Goal: Information Seeking & Learning: Learn about a topic

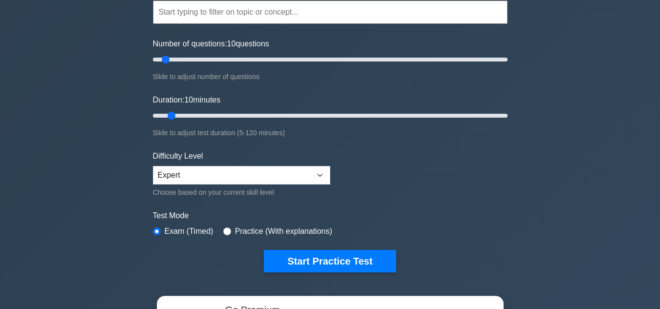
scroll to position [98, 0]
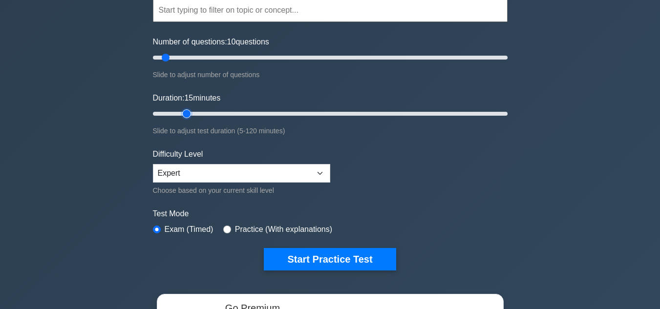
click at [187, 114] on input "Duration: 15 minutes" at bounding box center [330, 114] width 355 height 12
click at [193, 113] on input "Duration: 15 minutes" at bounding box center [330, 114] width 355 height 12
click at [194, 113] on input "Duration: 15 minutes" at bounding box center [330, 114] width 355 height 12
type input "20"
click at [198, 112] on input "Duration: 20 minutes" at bounding box center [330, 114] width 355 height 12
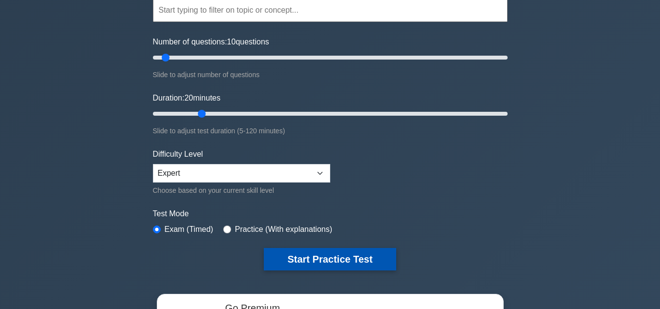
click at [299, 263] on button "Start Practice Test" at bounding box center [330, 259] width 132 height 22
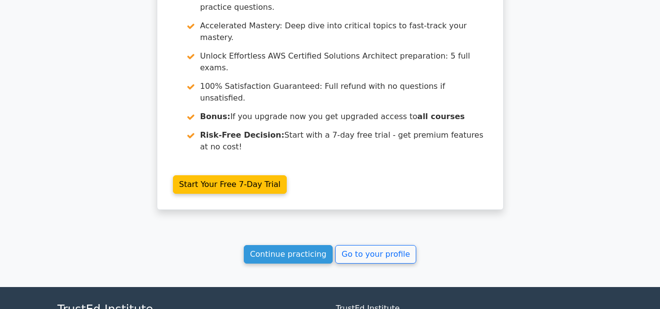
scroll to position [879, 0]
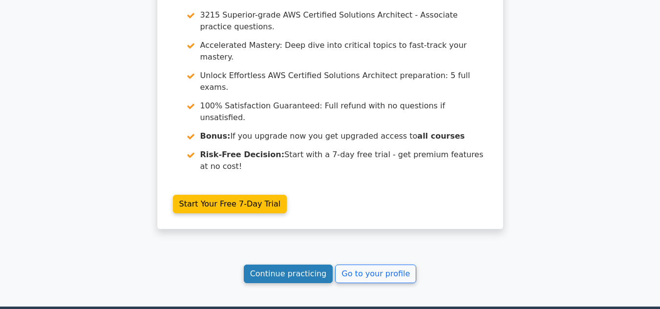
click at [308, 265] on link "Continue practicing" at bounding box center [288, 274] width 89 height 19
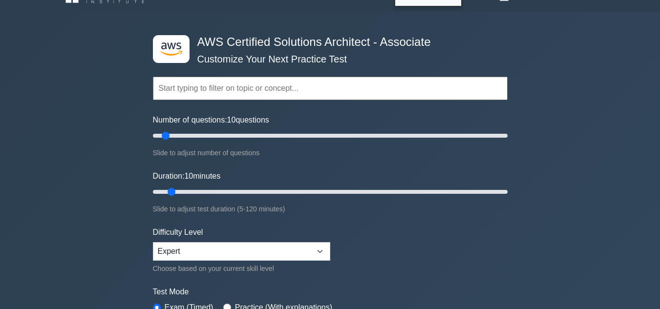
scroll to position [78, 0]
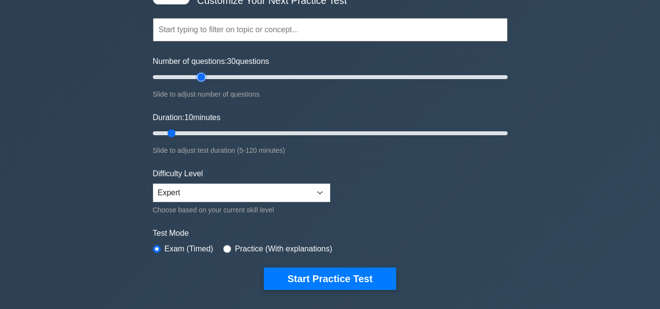
type input "30"
click at [205, 75] on input "Number of questions: 30 questions" at bounding box center [330, 77] width 355 height 12
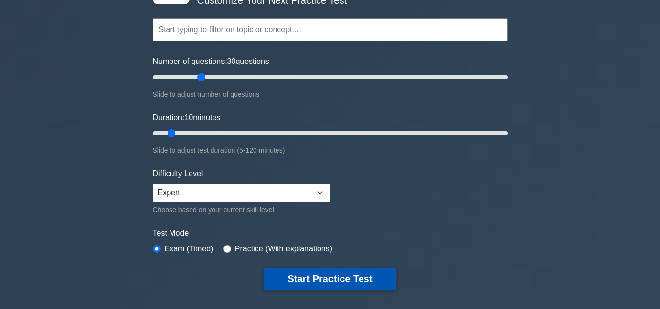
click at [312, 285] on button "Start Practice Test" at bounding box center [330, 279] width 132 height 22
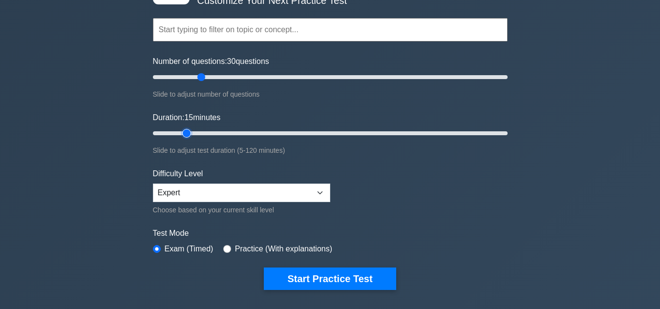
click at [194, 132] on input "Duration: 15 minutes" at bounding box center [330, 134] width 355 height 12
type input "20"
click at [200, 132] on input "Duration: 20 minutes" at bounding box center [330, 134] width 355 height 12
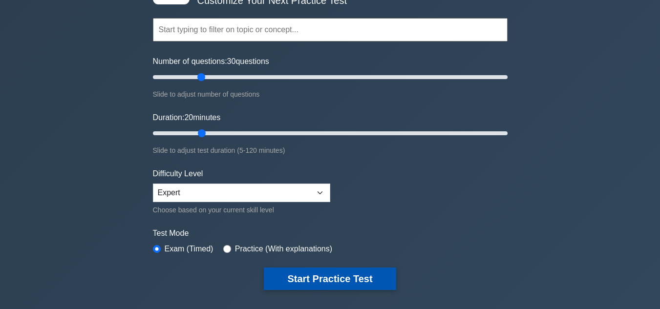
click at [302, 277] on button "Start Practice Test" at bounding box center [330, 279] width 132 height 22
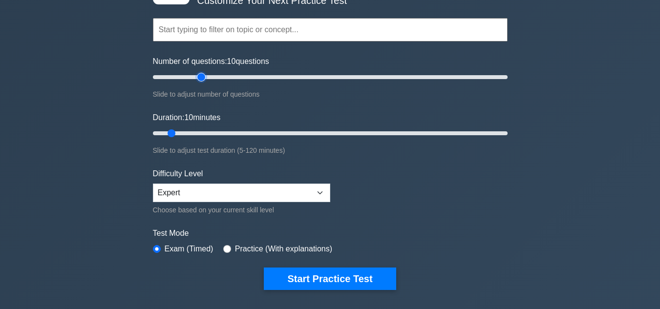
type input "30"
click at [202, 73] on input "Number of questions: 10 questions" at bounding box center [330, 77] width 355 height 12
type input "20"
click at [200, 129] on input "Duration: 20 minutes" at bounding box center [330, 134] width 355 height 12
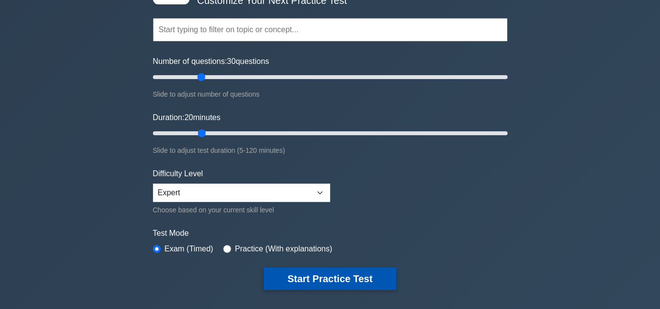
click at [291, 280] on button "Start Practice Test" at bounding box center [330, 279] width 132 height 22
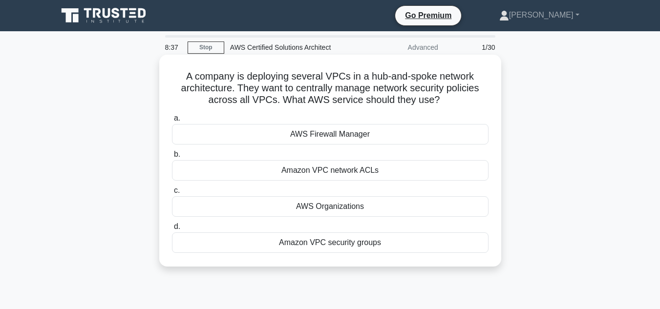
click at [344, 138] on div "AWS Firewall Manager" at bounding box center [330, 134] width 317 height 21
click at [172, 122] on input "a. AWS Firewall Manager" at bounding box center [172, 118] width 0 height 6
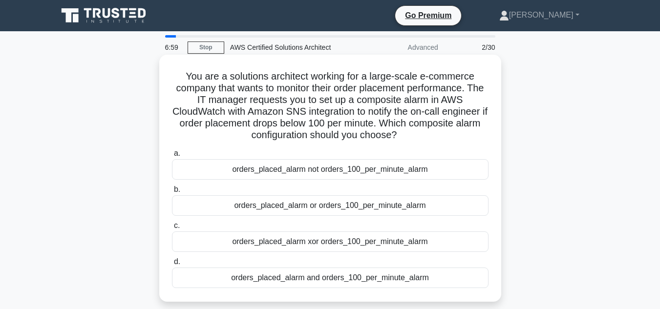
click at [408, 167] on div "orders_placed_alarm not orders_100_per_minute_alarm" at bounding box center [330, 169] width 317 height 21
click at [172, 157] on input "a. orders_placed_alarm not orders_100_per_minute_alarm" at bounding box center [172, 154] width 0 height 6
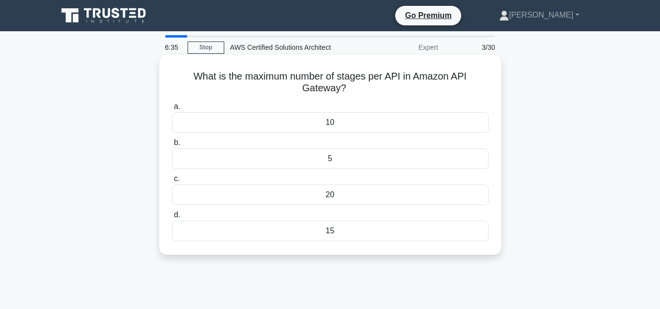
click at [342, 127] on div "10" at bounding box center [330, 122] width 317 height 21
click at [172, 110] on input "a. 10" at bounding box center [172, 107] width 0 height 6
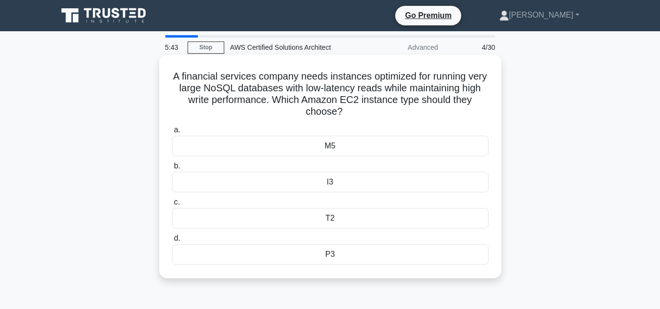
click at [343, 146] on div "M5" at bounding box center [330, 146] width 317 height 21
click at [172, 133] on input "a. M5" at bounding box center [172, 130] width 0 height 6
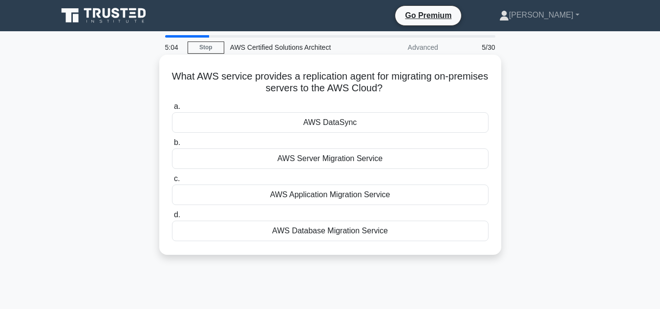
click at [319, 195] on div "AWS Application Migration Service" at bounding box center [330, 195] width 317 height 21
click at [172, 182] on input "c. AWS Application Migration Service" at bounding box center [172, 179] width 0 height 6
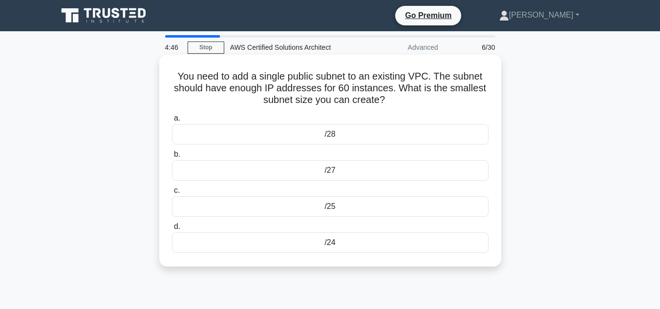
click at [328, 137] on div "/28" at bounding box center [330, 134] width 317 height 21
click at [172, 122] on input "a. /28" at bounding box center [172, 118] width 0 height 6
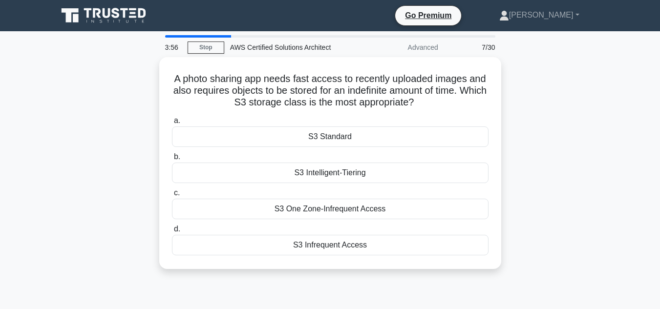
click at [328, 137] on div "S3 Standard" at bounding box center [330, 137] width 317 height 21
click at [172, 124] on input "a. S3 Standard" at bounding box center [172, 121] width 0 height 6
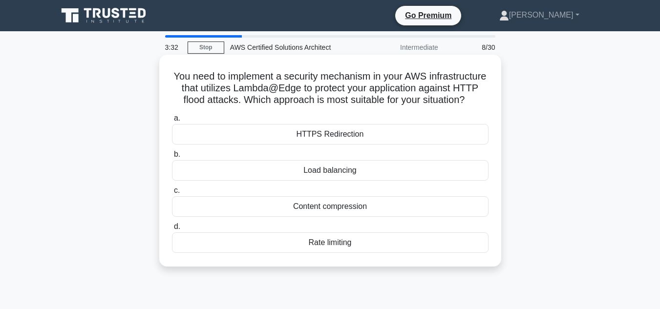
click at [342, 253] on div "Rate limiting" at bounding box center [330, 243] width 317 height 21
click at [172, 230] on input "d. Rate limiting" at bounding box center [172, 227] width 0 height 6
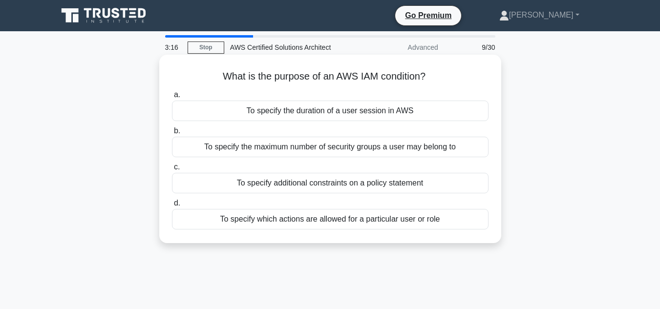
click at [325, 178] on div "To specify additional constraints on a policy statement" at bounding box center [330, 183] width 317 height 21
click at [172, 171] on input "c. To specify additional constraints on a policy statement" at bounding box center [172, 167] width 0 height 6
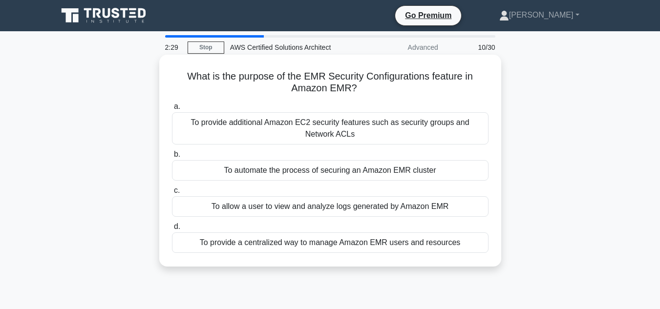
click at [332, 207] on div "To allow a user to view and analyze logs generated by Amazon EMR" at bounding box center [330, 206] width 317 height 21
click at [172, 194] on input "c. To allow a user to view and analyze logs generated by Amazon EMR" at bounding box center [172, 191] width 0 height 6
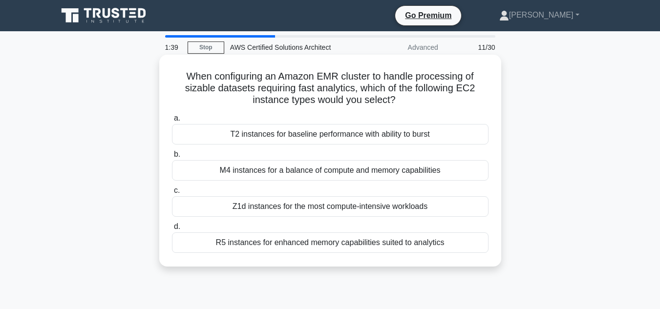
click at [310, 244] on div "R5 instances for enhanced memory capabilities suited to analytics" at bounding box center [330, 243] width 317 height 21
click at [172, 230] on input "d. R5 instances for enhanced memory capabilities suited to analytics" at bounding box center [172, 227] width 0 height 6
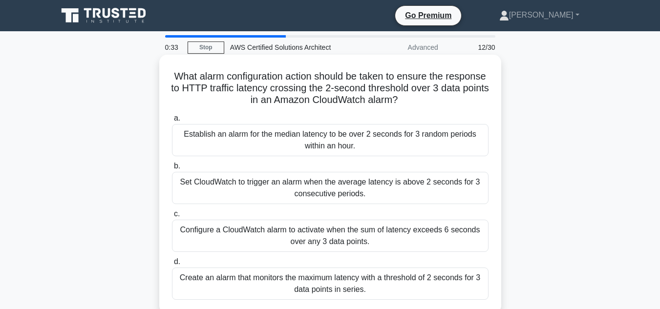
click at [324, 192] on div "Set CloudWatch to trigger an alarm when the average latency is above 2 seconds …" at bounding box center [330, 188] width 317 height 32
click at [172, 170] on input "b. Set CloudWatch to trigger an alarm when the average latency is above 2 secon…" at bounding box center [172, 166] width 0 height 6
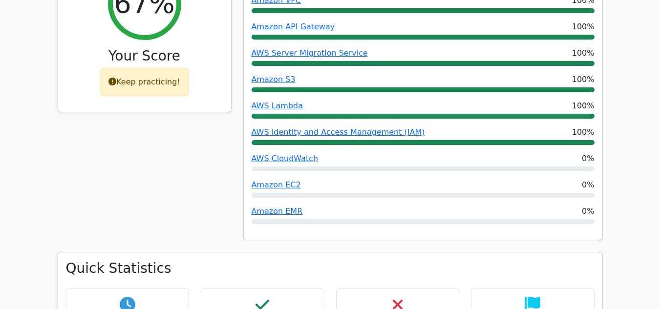
scroll to position [450, 0]
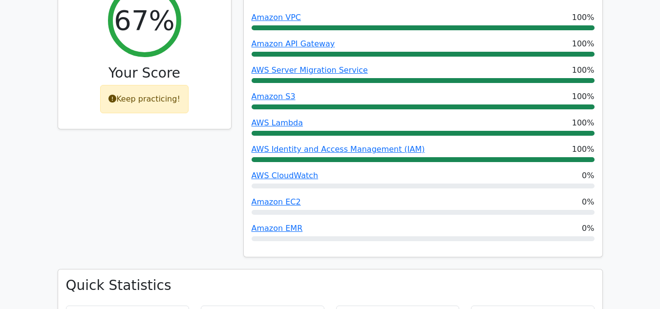
click at [117, 180] on div "67% Your Score Keep practicing!" at bounding box center [145, 123] width 186 height 294
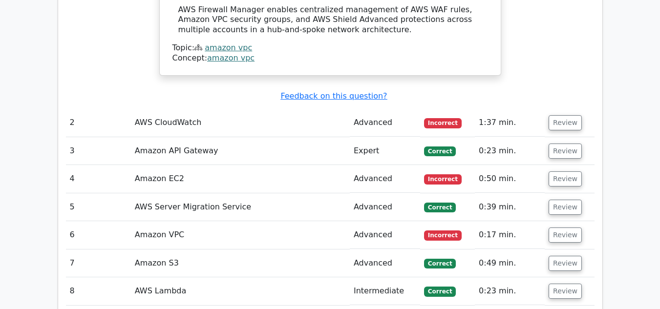
scroll to position [1173, 0]
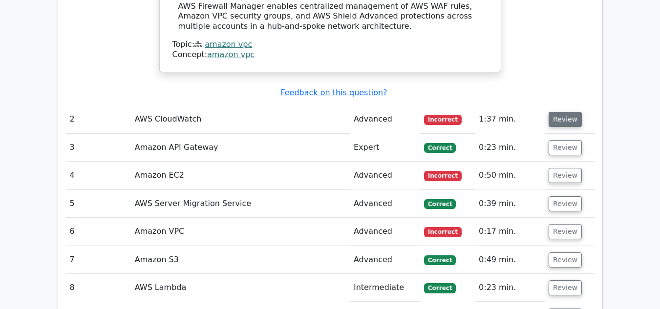
click at [556, 112] on button "Review" at bounding box center [565, 119] width 33 height 15
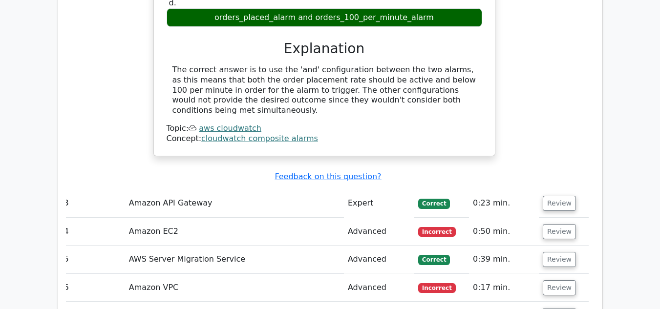
scroll to position [1525, 0]
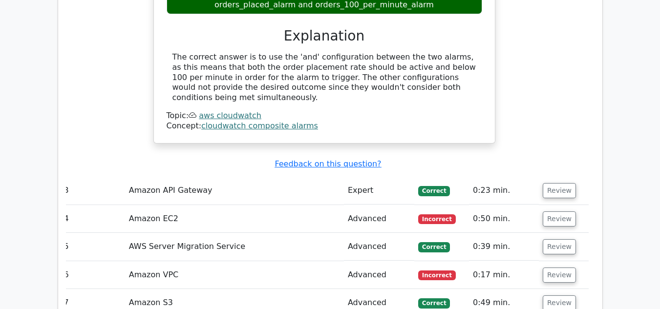
click at [435, 186] on span "Correct" at bounding box center [434, 191] width 32 height 10
click at [554, 183] on button "Review" at bounding box center [559, 190] width 33 height 15
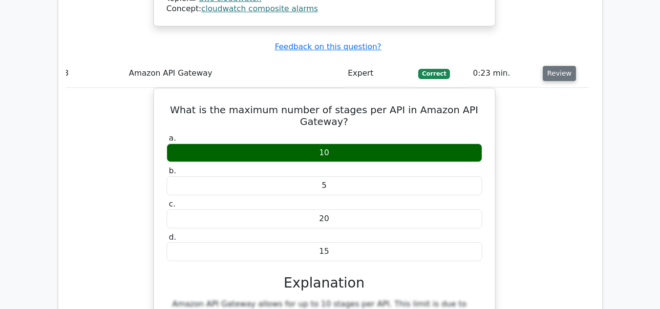
scroll to position [1662, 0]
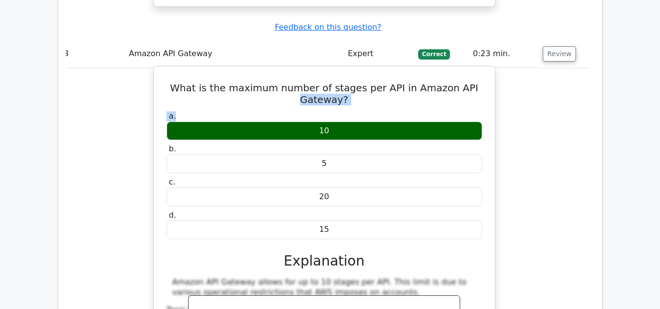
drag, startPoint x: 186, startPoint y: 15, endPoint x: 339, endPoint y: 36, distance: 154.4
click at [339, 70] on div "What is the maximum number of stages per API in Amazon API Gateway? a. 10 b. 5 …" at bounding box center [324, 246] width 333 height 352
click at [346, 82] on h5 "What is the maximum number of stages per API in Amazon API Gateway?" at bounding box center [325, 93] width 318 height 23
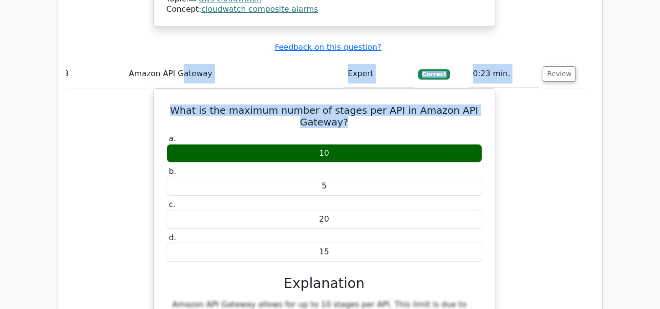
scroll to position [1639, 0]
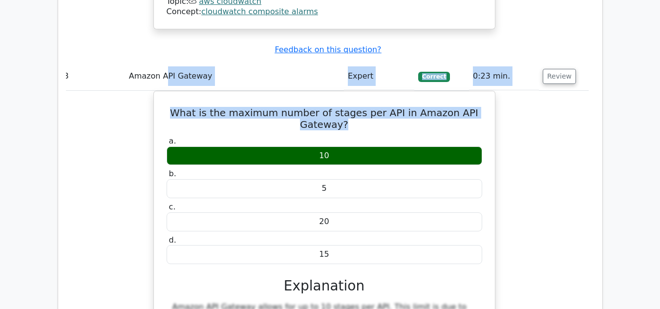
drag, startPoint x: 276, startPoint y: 8, endPoint x: 163, endPoint y: 1, distance: 113.6
click at [163, 1] on tbody "1 Amazon VPC Advanced Correct 0:47 min. Review" at bounding box center [324, 5] width 529 height 1466
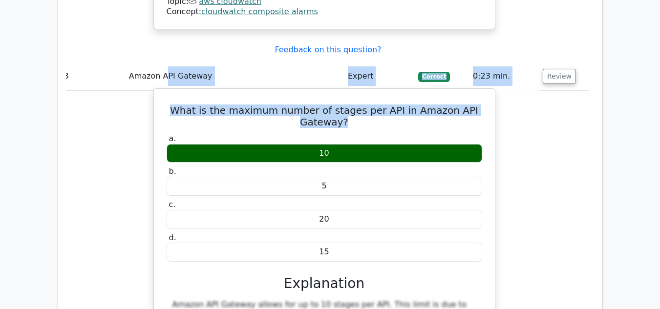
click at [173, 105] on h5 "What is the maximum number of stages per API in Amazon API Gateway?" at bounding box center [325, 116] width 318 height 23
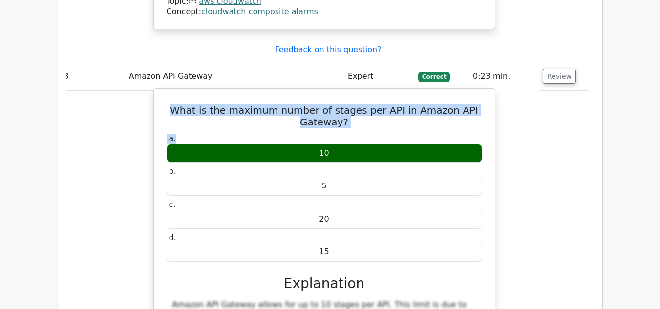
drag, startPoint x: 174, startPoint y: 25, endPoint x: 382, endPoint y: 52, distance: 209.0
click at [382, 93] on div "What is the maximum number of stages per API in Amazon API Gateway? a. 10 b. 5 …" at bounding box center [324, 269] width 333 height 352
copy div "What is the maximum number of stages per API in Amazon API Gateway? a."
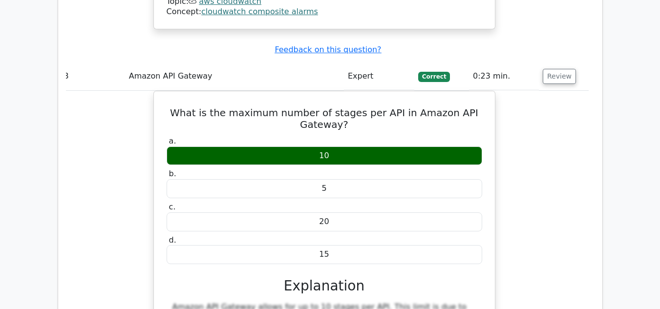
click at [562, 173] on div "What is the maximum number of stages per API in Amazon API Gateway? a. 10 b. 5 …" at bounding box center [324, 277] width 529 height 372
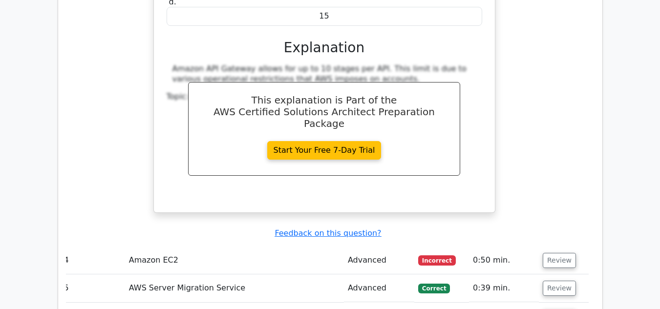
scroll to position [1913, 0]
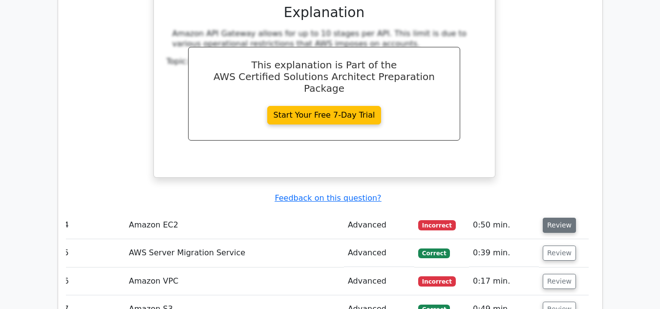
click at [552, 218] on button "Review" at bounding box center [559, 225] width 33 height 15
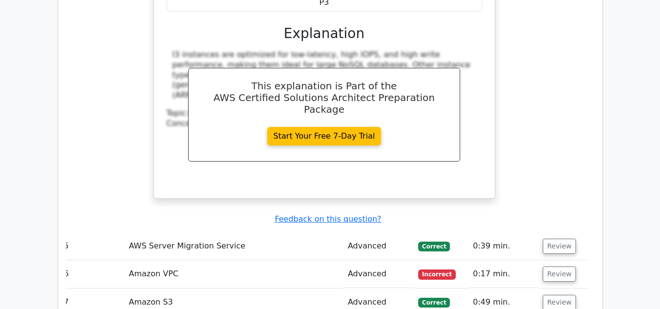
scroll to position [2362, 0]
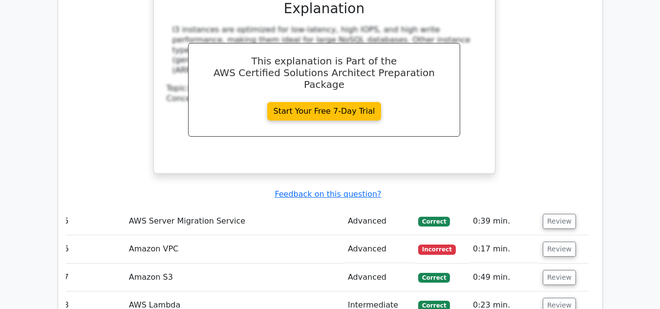
click at [552, 214] on button "Review" at bounding box center [559, 221] width 33 height 15
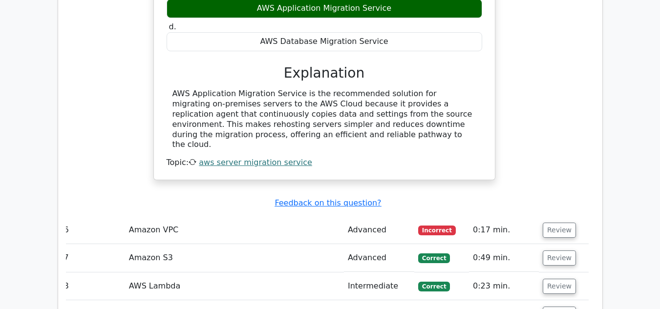
scroll to position [2753, 0]
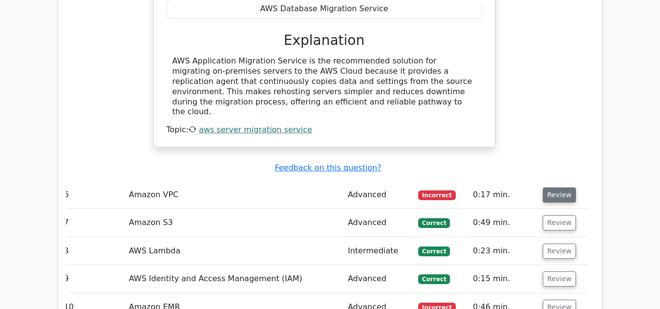
click at [557, 188] on button "Review" at bounding box center [559, 195] width 33 height 15
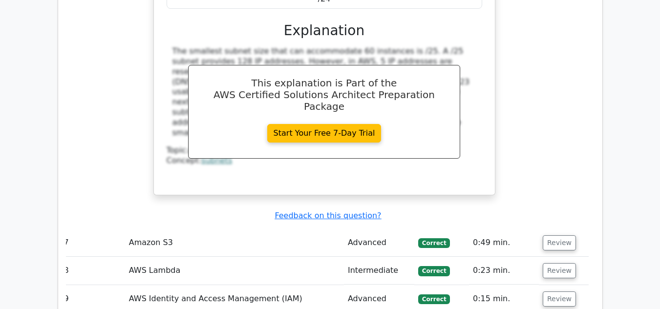
scroll to position [3223, 0]
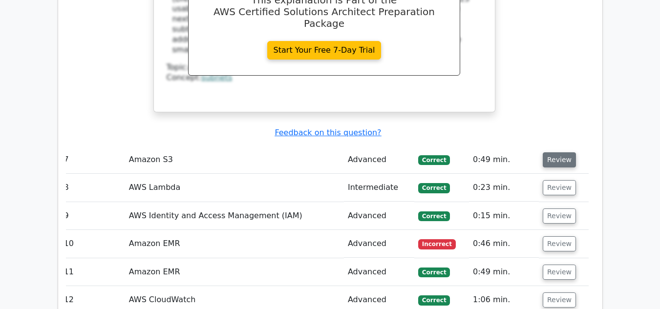
click at [550, 152] on button "Review" at bounding box center [559, 159] width 33 height 15
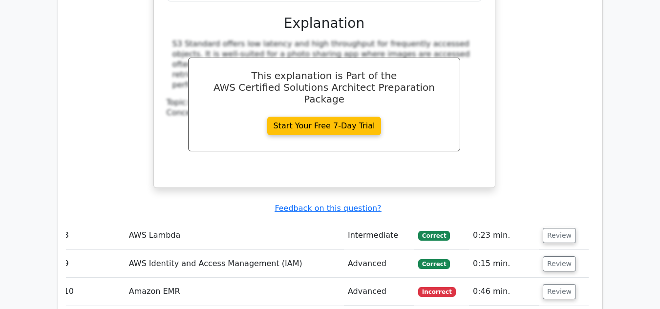
scroll to position [3614, 0]
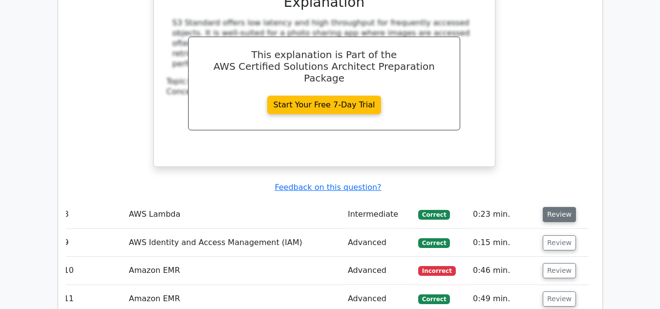
click at [552, 207] on button "Review" at bounding box center [559, 214] width 33 height 15
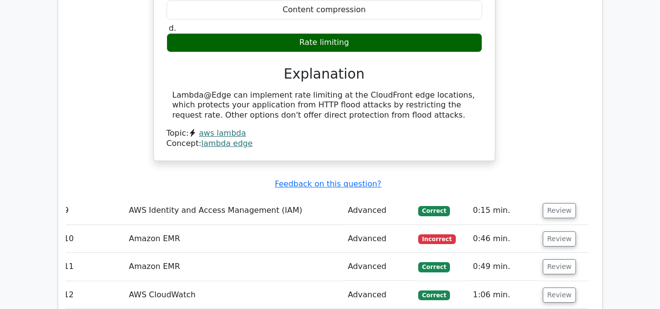
scroll to position [4005, 0]
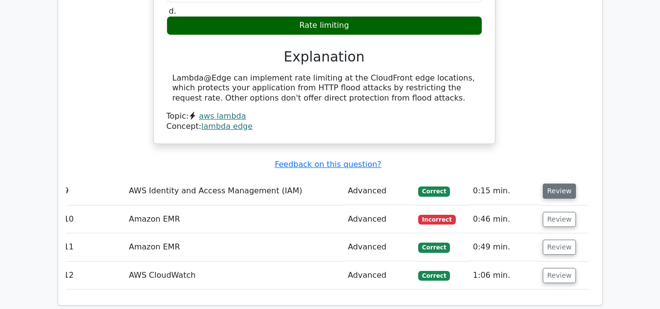
click at [547, 184] on button "Review" at bounding box center [559, 191] width 33 height 15
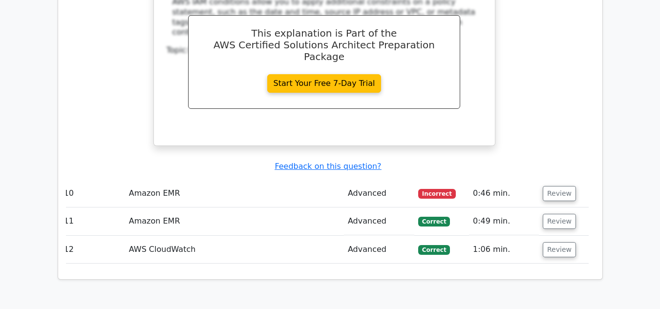
scroll to position [4435, 0]
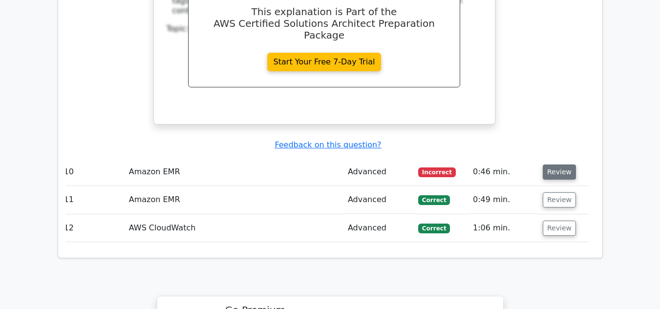
click at [550, 165] on button "Review" at bounding box center [559, 172] width 33 height 15
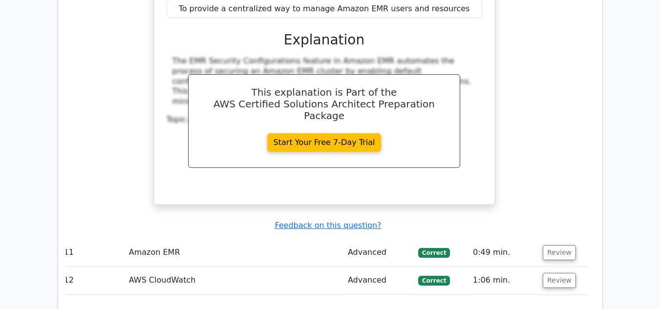
scroll to position [4806, 0]
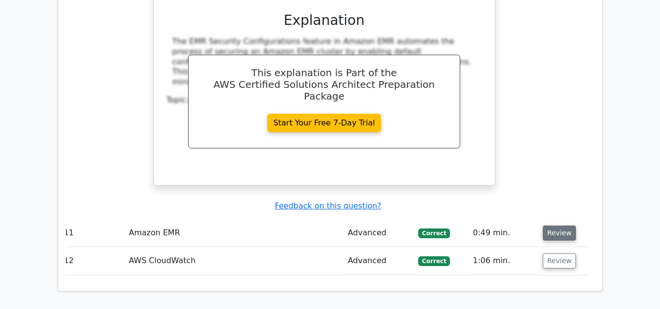
click at [554, 226] on button "Review" at bounding box center [559, 233] width 33 height 15
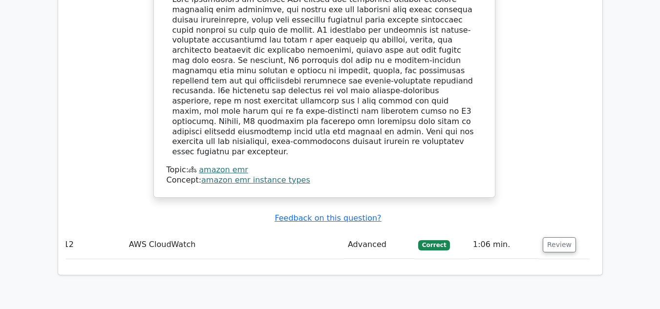
scroll to position [5314, 0]
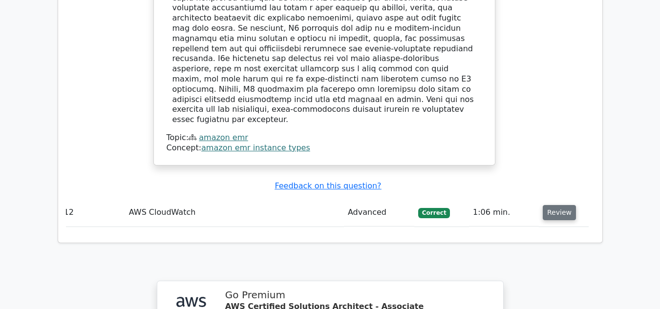
click at [551, 205] on button "Review" at bounding box center [559, 212] width 33 height 15
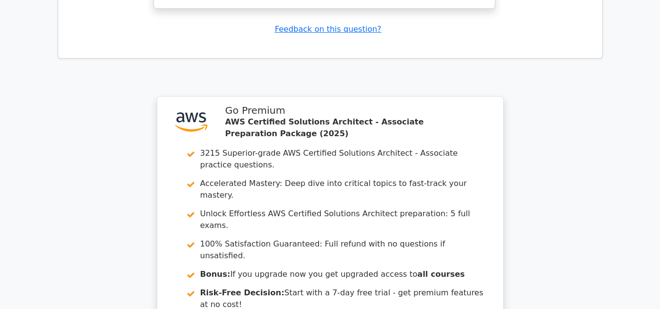
scroll to position [6160, 0]
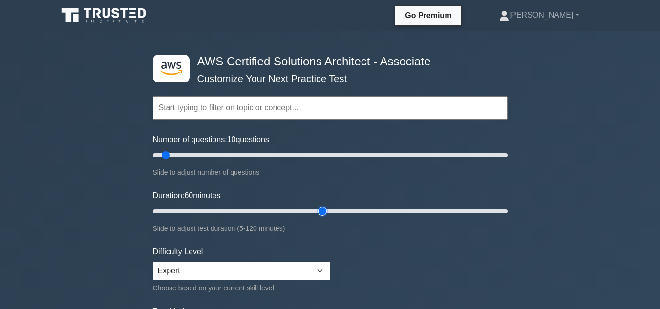
type input "60"
click at [326, 207] on input "Duration: 60 minutes" at bounding box center [330, 212] width 355 height 12
click at [199, 155] on input "Number of questions: 30 questions" at bounding box center [330, 156] width 355 height 12
click at [208, 153] on input "Number of questions: 35 questions" at bounding box center [330, 156] width 355 height 12
click at [206, 155] on input "Number of questions: 35 questions" at bounding box center [330, 156] width 355 height 12
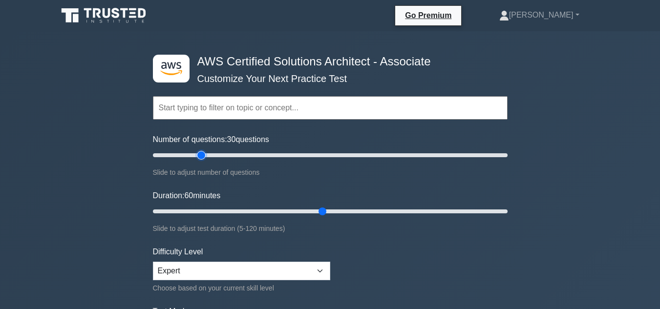
type input "30"
click at [205, 155] on input "Number of questions: 30 questions" at bounding box center [330, 156] width 355 height 12
click at [410, 237] on form "Topics Amazon EC2 Amazon S3 Amazon VPC AWS Identity and Access Management (IAM)…" at bounding box center [330, 217] width 355 height 302
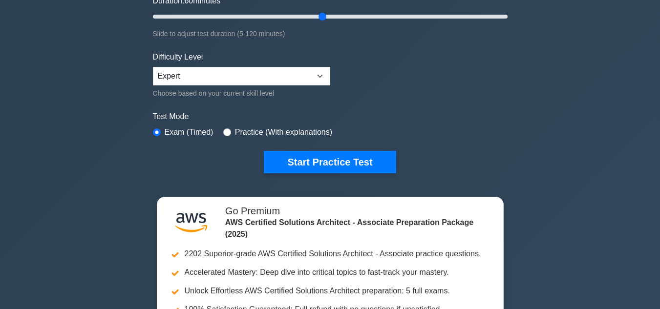
scroll to position [195, 0]
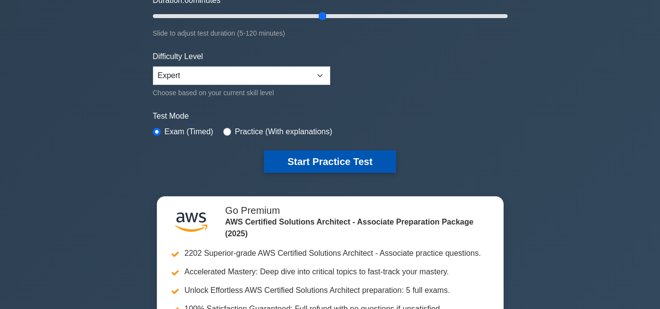
click at [336, 159] on button "Start Practice Test" at bounding box center [330, 162] width 132 height 22
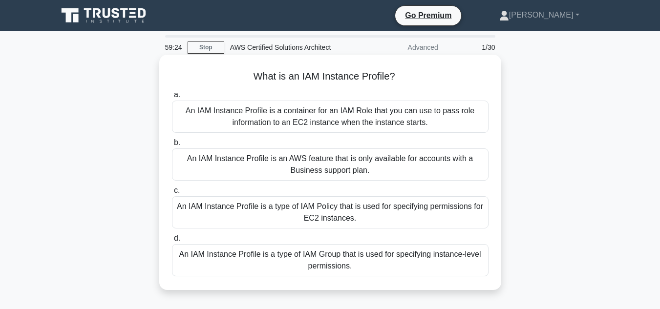
click at [337, 121] on div "An IAM Instance Profile is a container for an IAM Role that you can use to pass…" at bounding box center [330, 117] width 317 height 32
click at [172, 98] on input "a. An IAM Instance Profile is a container for an IAM Role that you can use to p…" at bounding box center [172, 95] width 0 height 6
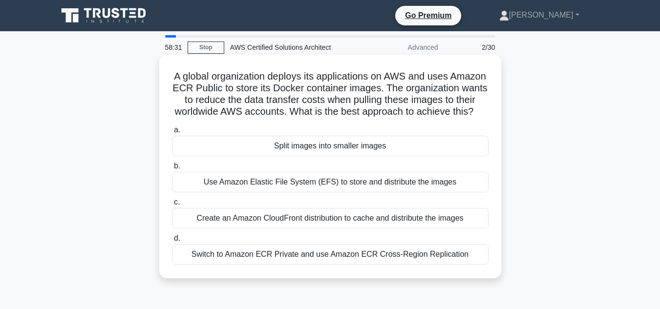
click at [267, 229] on div "Create an Amazon CloudFront distribution to cache and distribute the images" at bounding box center [330, 218] width 317 height 21
click at [172, 206] on input "c. Create an Amazon CloudFront distribution to cache and distribute the images" at bounding box center [172, 202] width 0 height 6
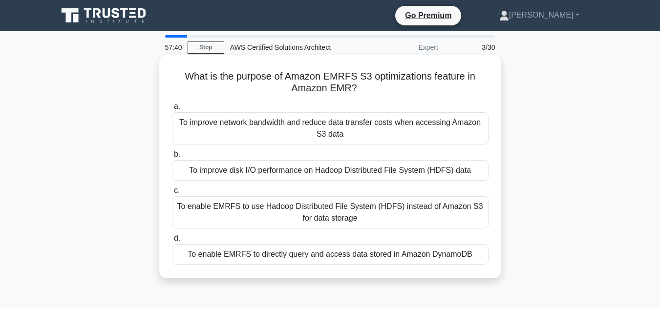
click at [308, 130] on div "To improve network bandwidth and reduce data transfer costs when accessing Amaz…" at bounding box center [330, 128] width 317 height 32
click at [172, 110] on input "a. To improve network bandwidth and reduce data transfer costs when accessing A…" at bounding box center [172, 107] width 0 height 6
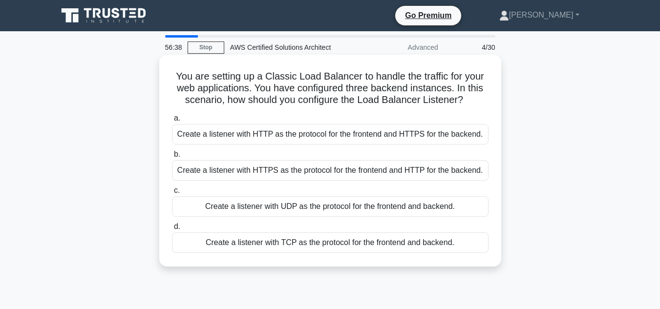
click at [268, 166] on div "Create a listener with HTTPS as the protocol for the frontend and HTTP for the …" at bounding box center [330, 170] width 317 height 21
click at [172, 158] on input "b. Create a listener with HTTPS as the protocol for the frontend and HTTP for t…" at bounding box center [172, 155] width 0 height 6
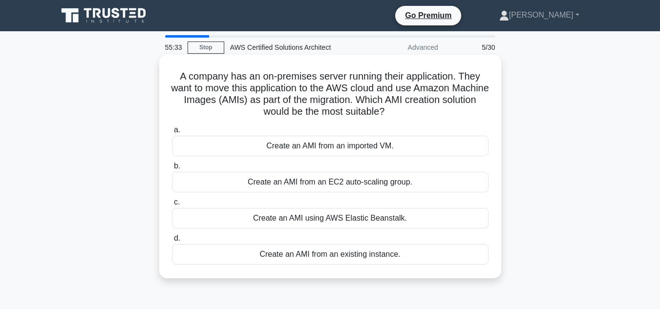
click at [282, 147] on div "Create an AMI from an imported VM." at bounding box center [330, 146] width 317 height 21
click at [172, 133] on input "a. Create an AMI from an imported VM." at bounding box center [172, 130] width 0 height 6
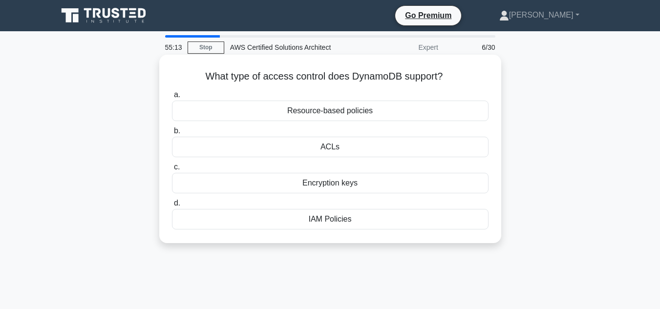
click at [297, 108] on div "Resource-based policies" at bounding box center [330, 111] width 317 height 21
click at [172, 98] on input "a. Resource-based policies" at bounding box center [172, 95] width 0 height 6
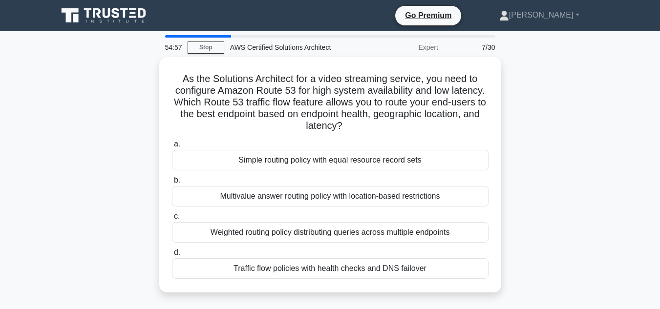
click at [297, 108] on h5 "As the Solutions Architect for a video streaming service, you need to configure…" at bounding box center [330, 103] width 319 height 60
click at [205, 44] on link "Stop" at bounding box center [206, 48] width 37 height 12
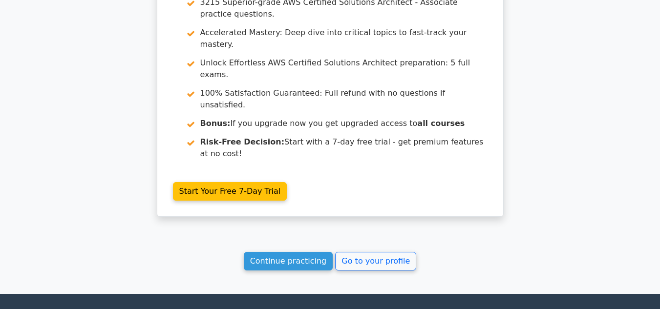
scroll to position [1468, 0]
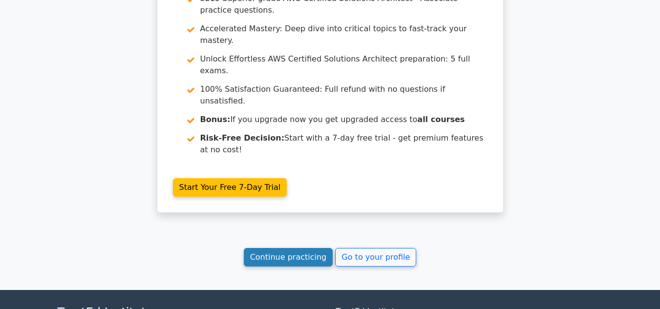
click at [299, 248] on link "Continue practicing" at bounding box center [288, 257] width 89 height 19
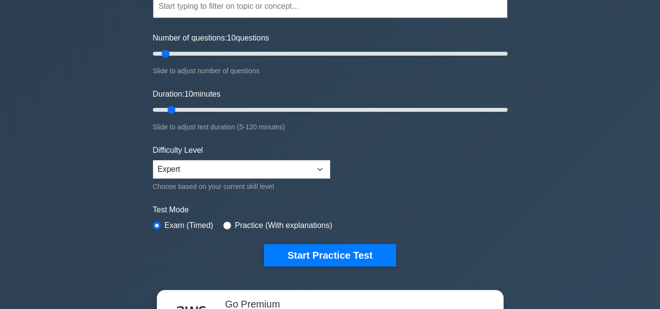
scroll to position [137, 0]
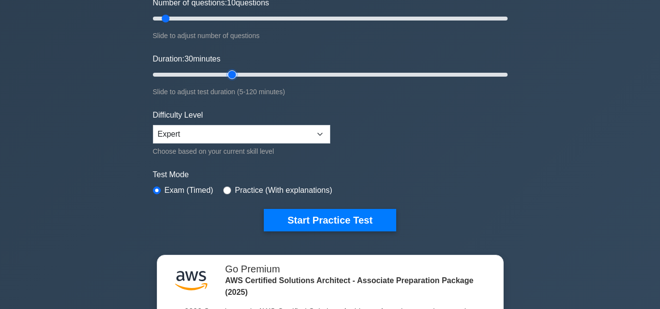
click at [233, 74] on input "Duration: 30 minutes" at bounding box center [330, 75] width 355 height 12
click at [251, 74] on input "Duration: 35 minutes" at bounding box center [330, 75] width 355 height 12
click at [274, 76] on input "Duration: 45 minutes" at bounding box center [330, 75] width 355 height 12
click at [283, 76] on input "Duration: 45 minutes" at bounding box center [330, 75] width 355 height 12
click at [287, 73] on input "Duration: 50 minutes" at bounding box center [330, 75] width 355 height 12
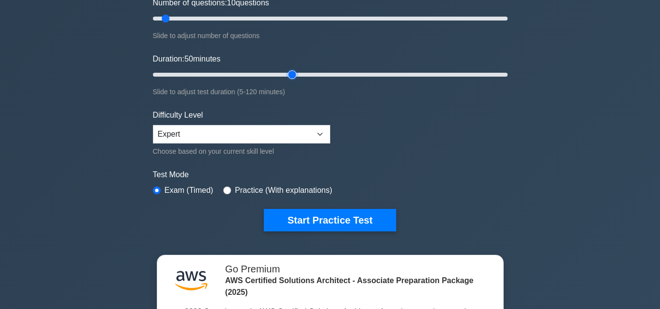
click at [295, 73] on input "Duration: 50 minutes" at bounding box center [330, 75] width 355 height 12
click at [303, 73] on input "Duration: 55 minutes" at bounding box center [330, 75] width 355 height 12
click at [313, 73] on input "Duration: 55 minutes" at bounding box center [330, 75] width 355 height 12
type input "60"
click at [315, 73] on input "Duration: 60 minutes" at bounding box center [330, 75] width 355 height 12
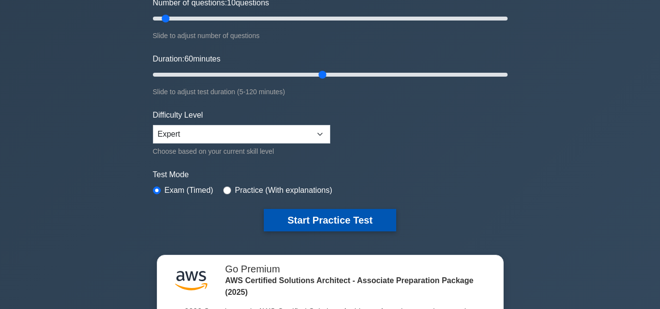
click at [303, 215] on button "Start Practice Test" at bounding box center [330, 220] width 132 height 22
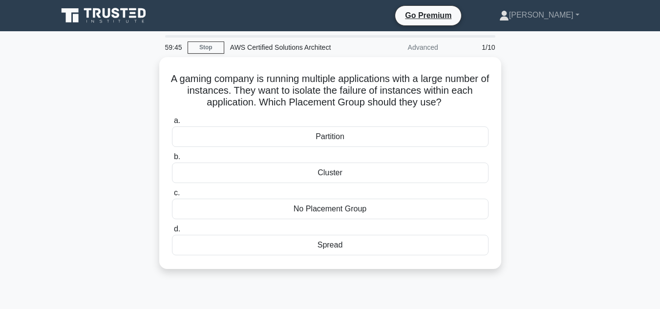
click at [485, 43] on div "1/10" at bounding box center [472, 48] width 57 height 20
click at [207, 42] on link "Stop" at bounding box center [206, 48] width 37 height 12
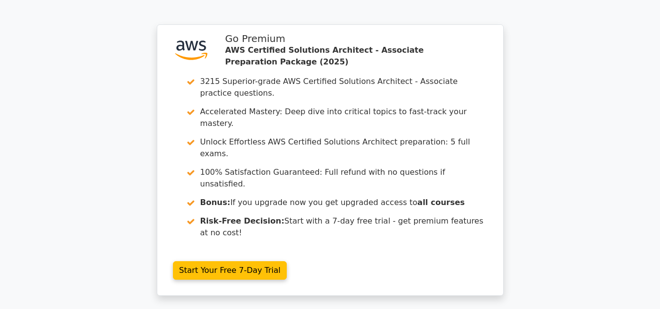
scroll to position [899, 0]
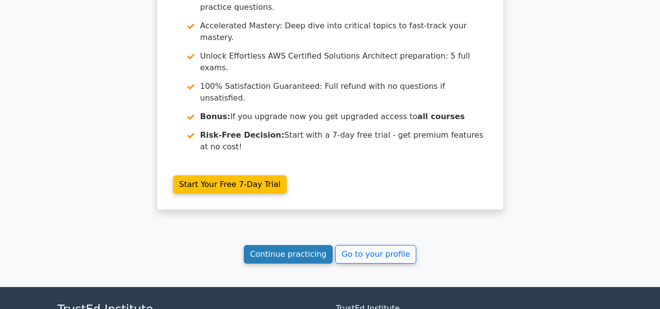
click at [273, 245] on link "Continue practicing" at bounding box center [288, 254] width 89 height 19
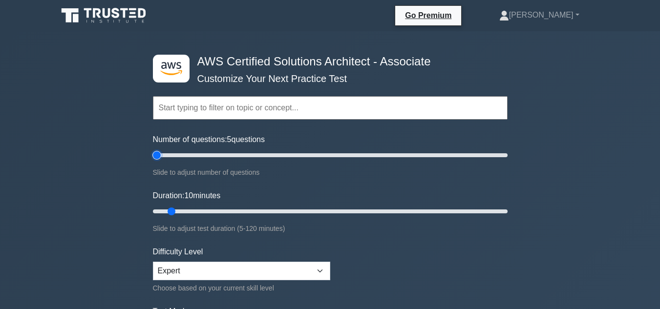
type input "5"
click at [160, 152] on input "Number of questions: 5 questions" at bounding box center [330, 156] width 355 height 12
click at [338, 229] on div "Slide to adjust test duration (5-120 minutes)" at bounding box center [330, 229] width 355 height 12
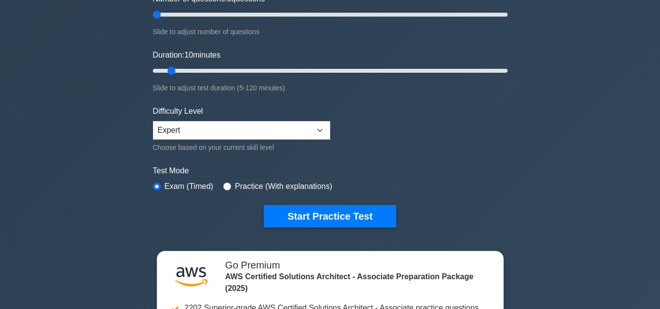
scroll to position [176, 0]
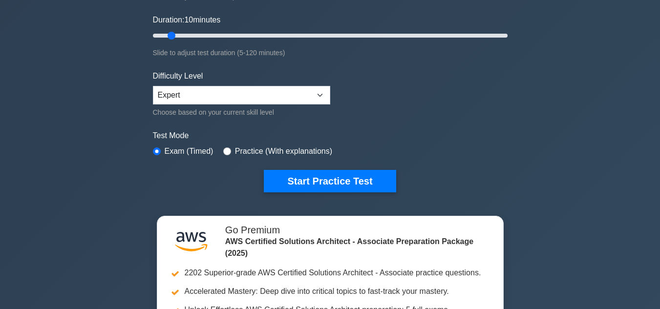
click at [285, 151] on label "Practice (With explanations)" at bounding box center [283, 152] width 97 height 12
click at [223, 148] on input "radio" at bounding box center [227, 152] width 8 height 8
radio input "true"
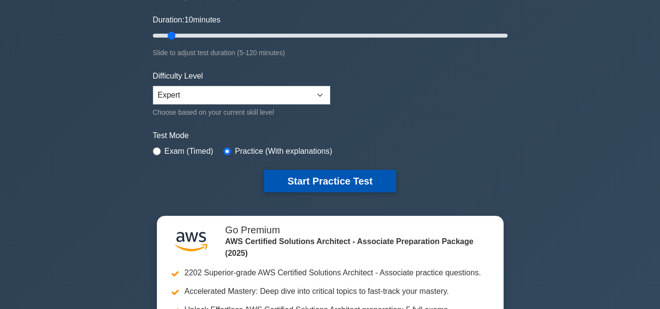
click at [300, 174] on button "Start Practice Test" at bounding box center [330, 181] width 132 height 22
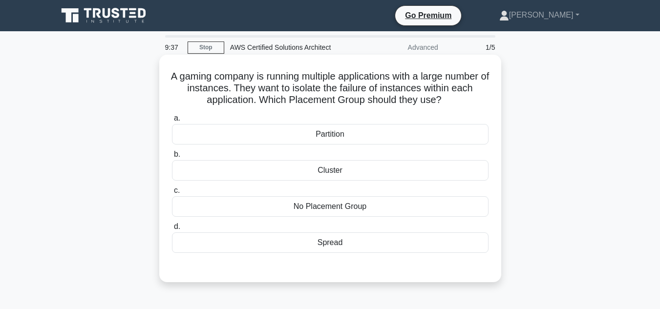
click at [260, 246] on div "Spread" at bounding box center [330, 243] width 317 height 21
click at [172, 230] on input "d. Spread" at bounding box center [172, 227] width 0 height 6
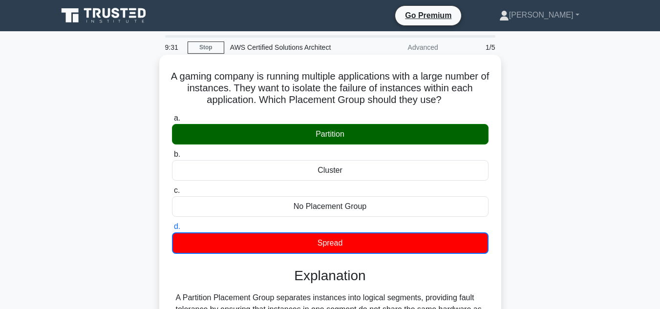
click at [172, 115] on input "a. Partition" at bounding box center [172, 118] width 0 height 6
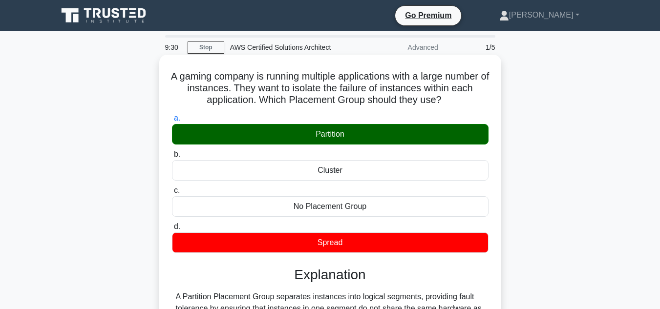
click at [172, 152] on input "b. Cluster" at bounding box center [172, 155] width 0 height 6
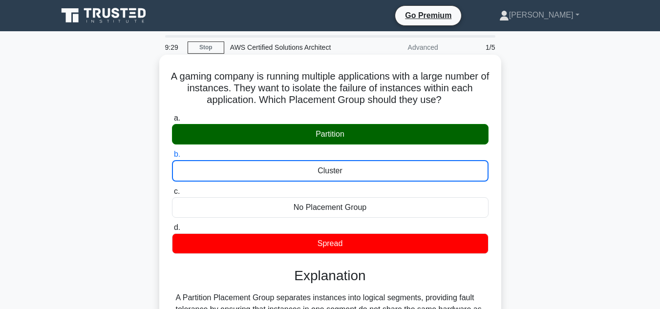
click at [249, 260] on div "a. Partition b. Cluster c. d." at bounding box center [330, 248] width 319 height 276
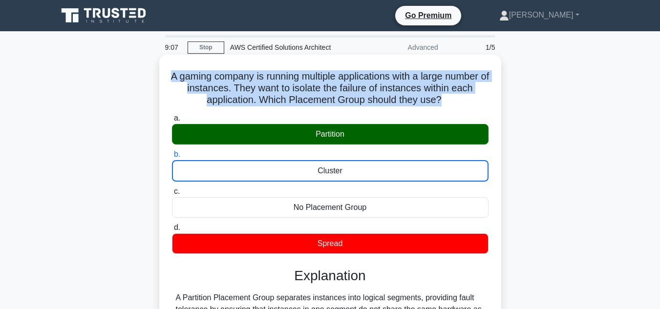
drag, startPoint x: 454, startPoint y: 99, endPoint x: 174, endPoint y: 76, distance: 280.0
click at [174, 76] on h5 "A gaming company is running multiple applications with a large number of instan…" at bounding box center [330, 88] width 319 height 36
copy h5 "A gaming company is running multiple applications with a large number of instan…"
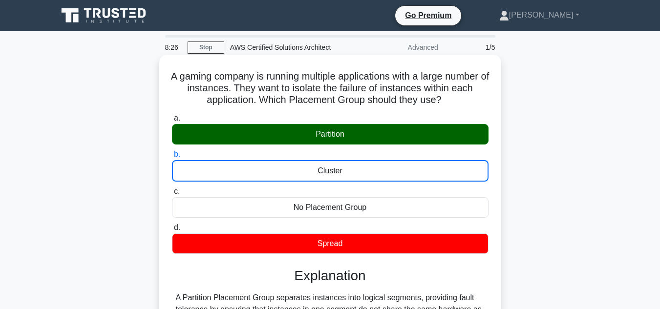
click at [298, 114] on label "a. Partition" at bounding box center [330, 128] width 317 height 32
click at [172, 115] on input "a. Partition" at bounding box center [172, 118] width 0 height 6
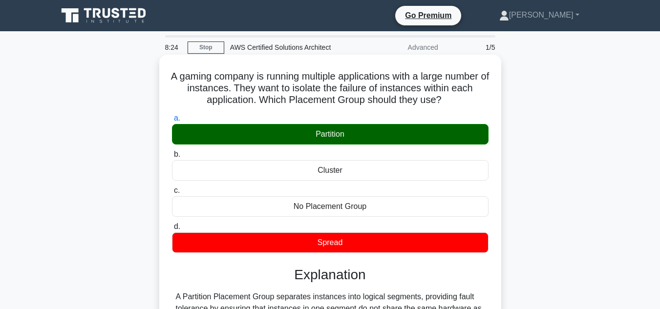
click at [172, 152] on input "b. Cluster" at bounding box center [172, 155] width 0 height 6
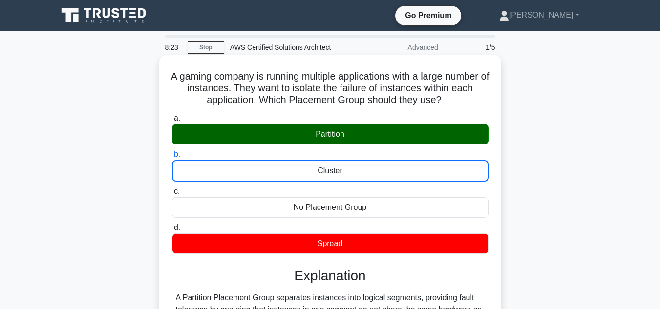
click at [172, 189] on input "c. No Placement Group" at bounding box center [172, 192] width 0 height 6
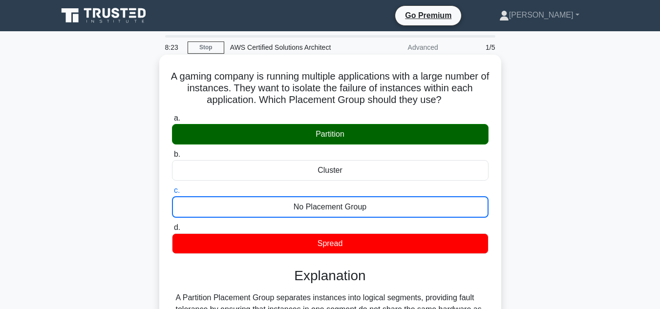
click at [172, 225] on input "d. Spread" at bounding box center [172, 228] width 0 height 6
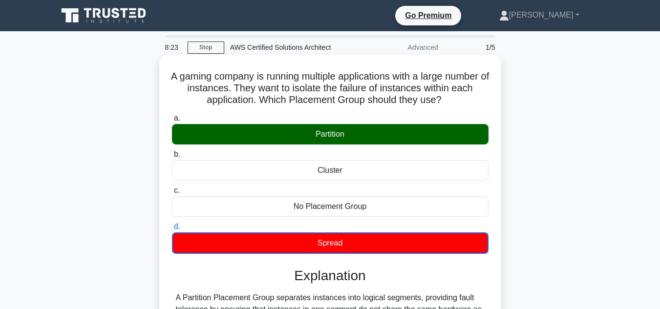
click at [172, 115] on input "a. Partition" at bounding box center [172, 118] width 0 height 6
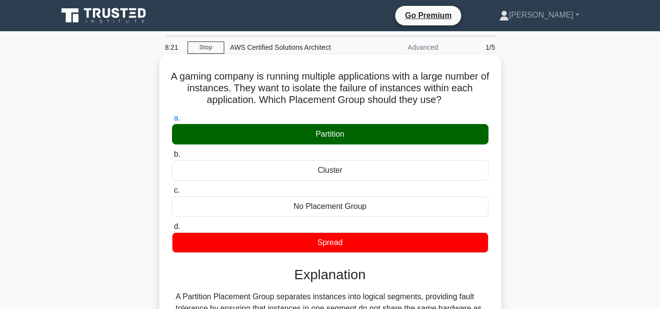
click at [238, 267] on div "a. Partition b. Cluster c. d." at bounding box center [330, 247] width 319 height 275
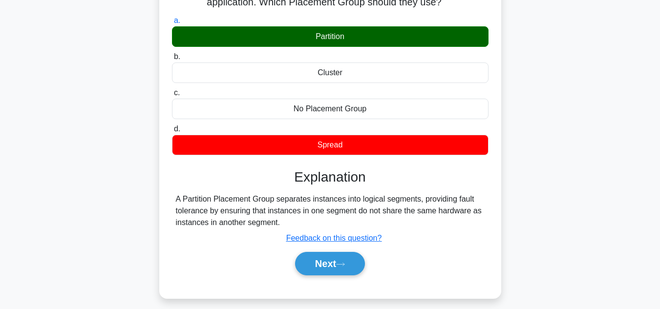
scroll to position [117, 0]
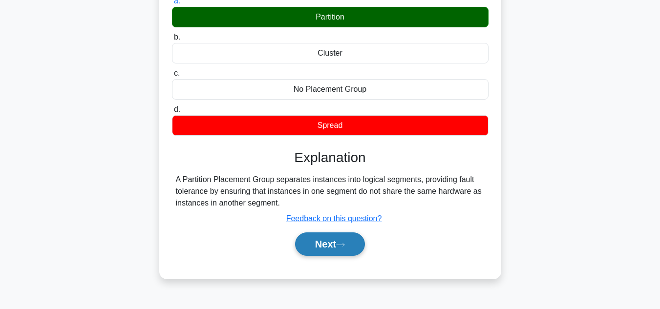
click at [301, 245] on button "Next" at bounding box center [330, 244] width 70 height 23
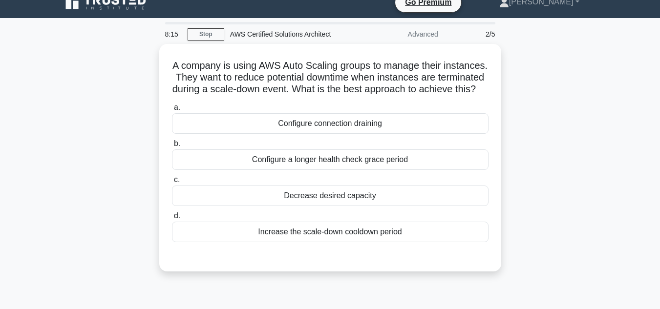
scroll to position [0, 0]
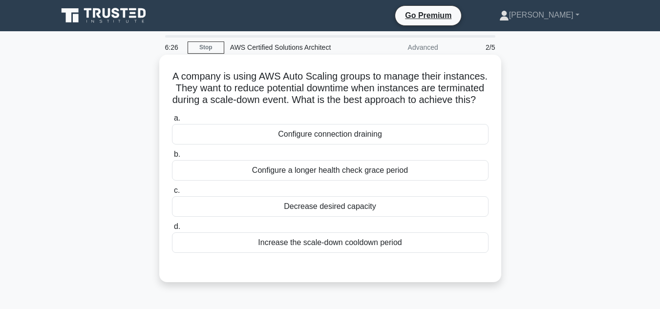
click at [441, 141] on div "Configure connection draining" at bounding box center [330, 134] width 317 height 21
click at [172, 122] on input "a. Configure connection draining" at bounding box center [172, 118] width 0 height 6
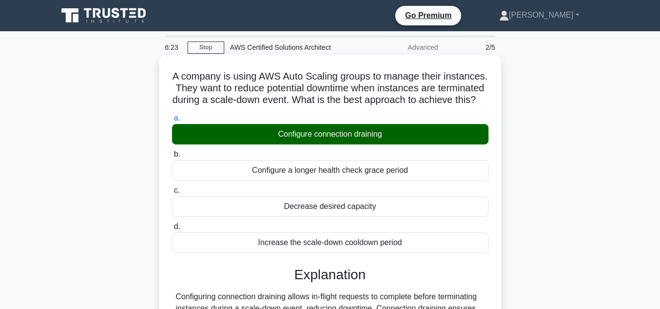
click at [172, 152] on input "b. Configure a longer health check grace period" at bounding box center [172, 155] width 0 height 6
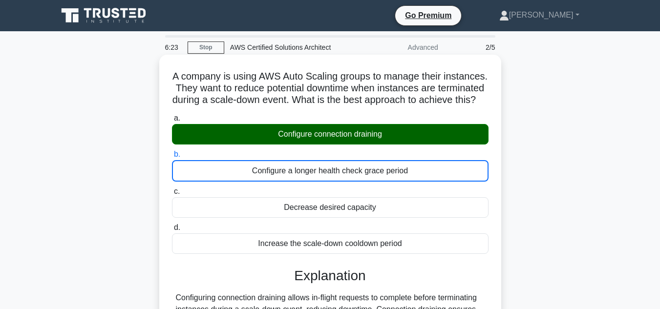
click at [172, 189] on input "c. Decrease desired capacity" at bounding box center [172, 192] width 0 height 6
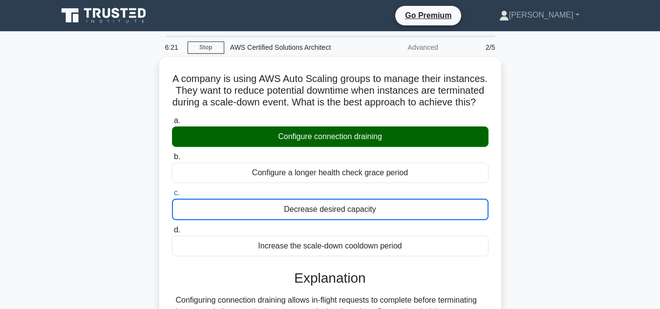
click at [537, 178] on div "A company is using AWS Auto Scaling groups to manage their instances. They want…" at bounding box center [330, 240] width 557 height 366
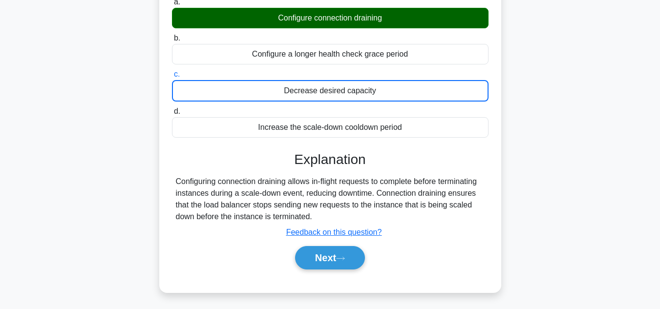
scroll to position [117, 0]
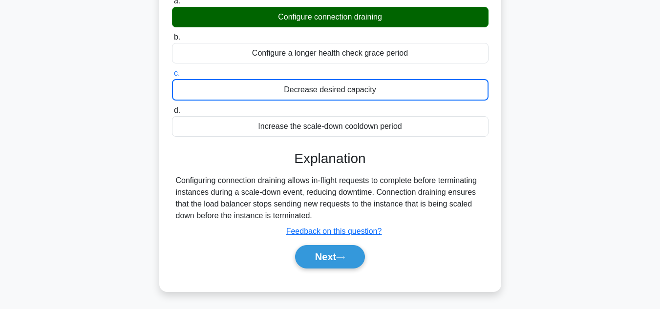
click at [342, 281] on div "a. Configure connection draining b. Configure a longer health check grace period" at bounding box center [330, 136] width 319 height 287
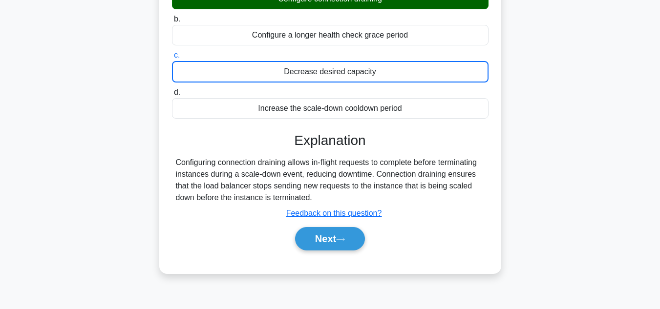
scroll to position [137, 0]
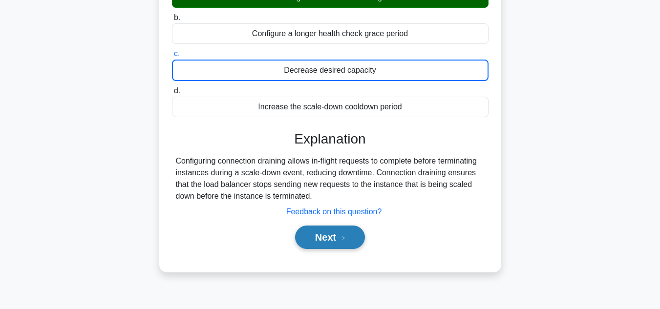
click at [318, 249] on button "Next" at bounding box center [330, 237] width 70 height 23
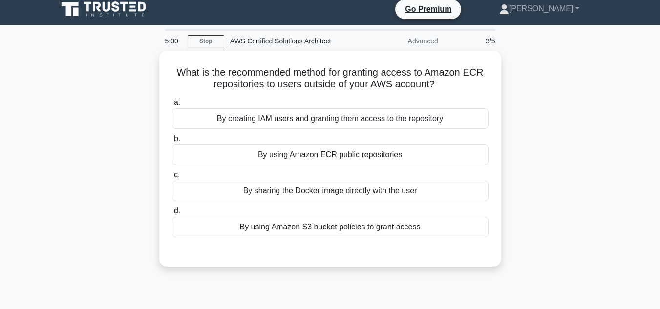
scroll to position [0, 0]
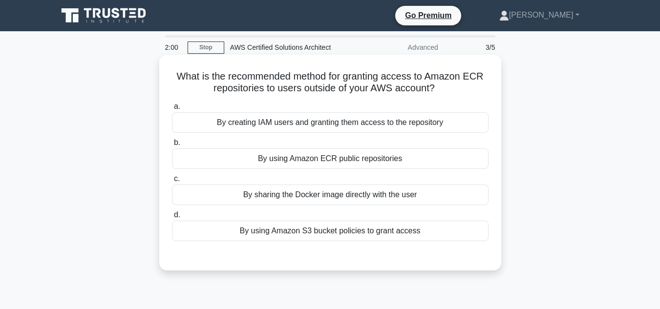
click at [348, 130] on div "By creating IAM users and granting them access to the repository" at bounding box center [330, 122] width 317 height 21
click at [172, 110] on input "a. By creating IAM users and granting them access to the repository" at bounding box center [172, 107] width 0 height 6
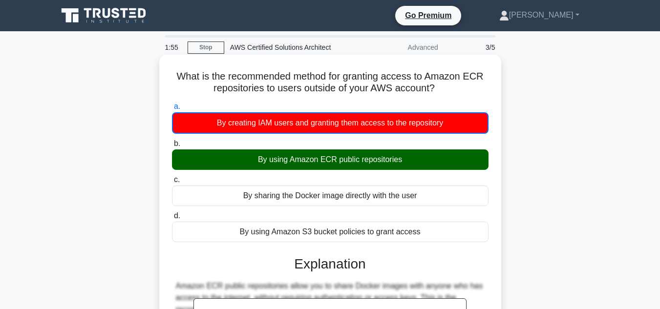
click at [172, 141] on input "b. By using Amazon ECR public repositories" at bounding box center [172, 144] width 0 height 6
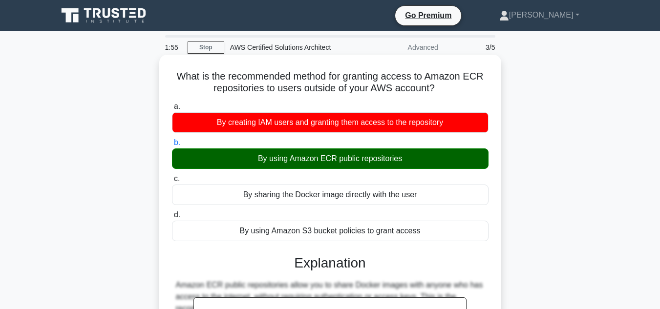
click at [172, 176] on input "c. By sharing the Docker image directly with the user" at bounding box center [172, 179] width 0 height 6
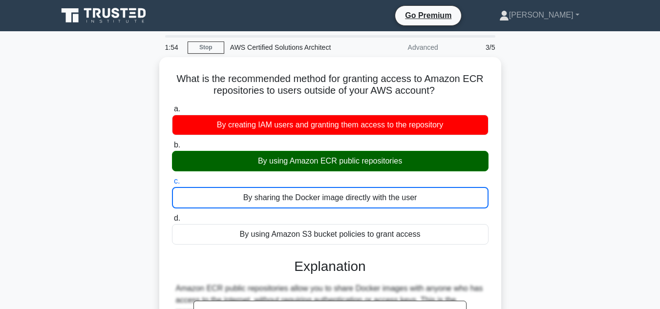
click at [577, 183] on div "What is the recommended method for granting access to Amazon ECR repositories t…" at bounding box center [330, 269] width 557 height 425
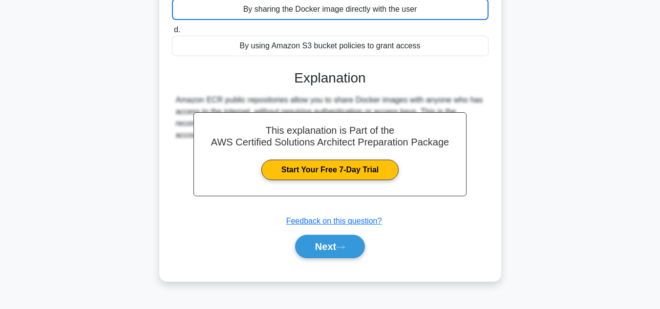
scroll to position [218, 0]
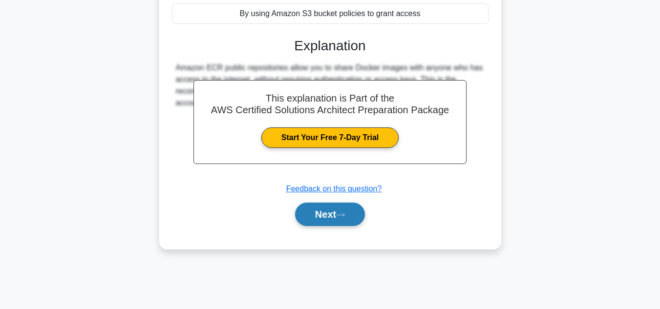
click at [338, 214] on button "Next" at bounding box center [330, 214] width 70 height 23
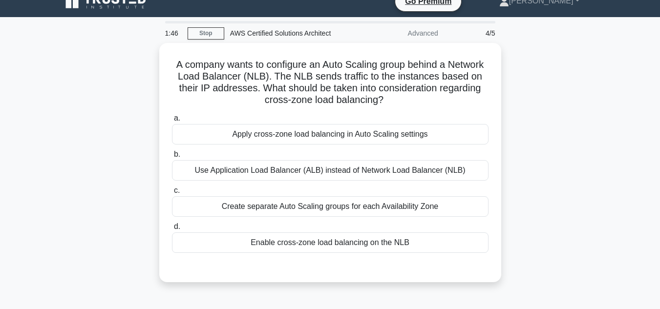
scroll to position [0, 0]
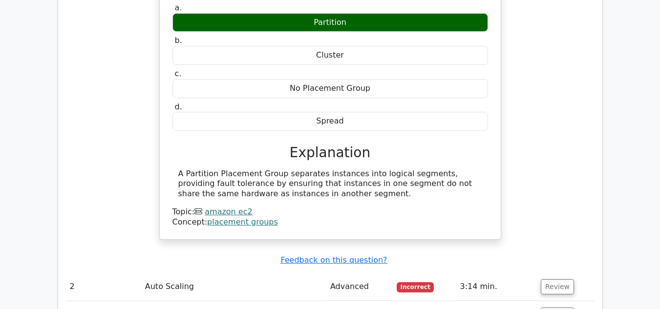
scroll to position [899, 0]
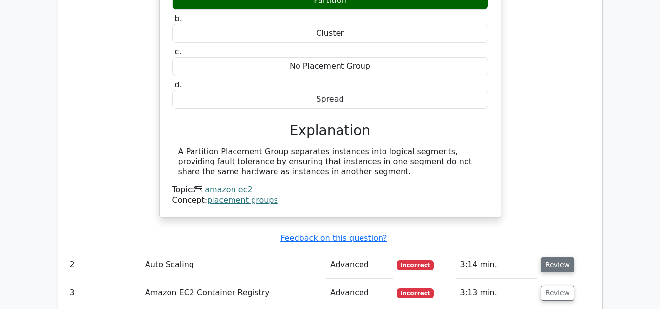
click at [557, 258] on button "Review" at bounding box center [557, 265] width 33 height 15
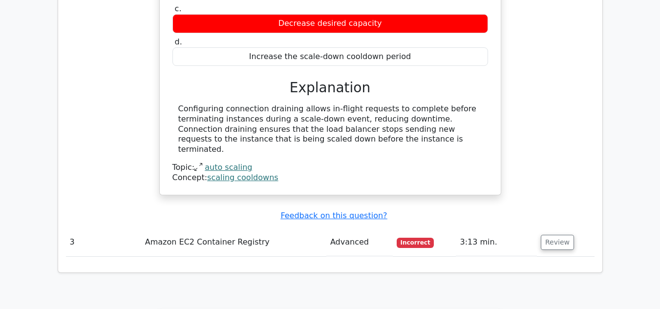
scroll to position [1329, 0]
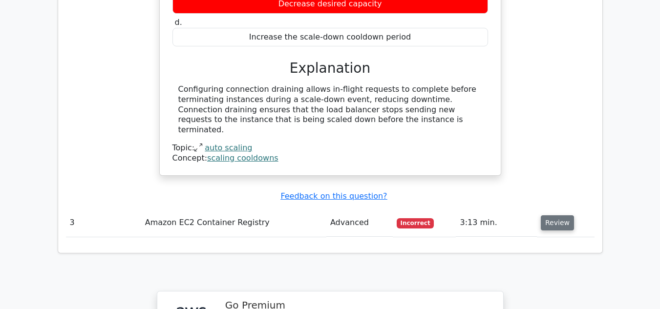
click at [554, 216] on button "Review" at bounding box center [557, 223] width 33 height 15
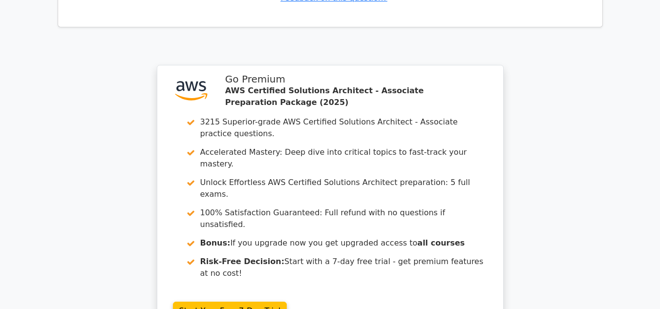
scroll to position [1955, 0]
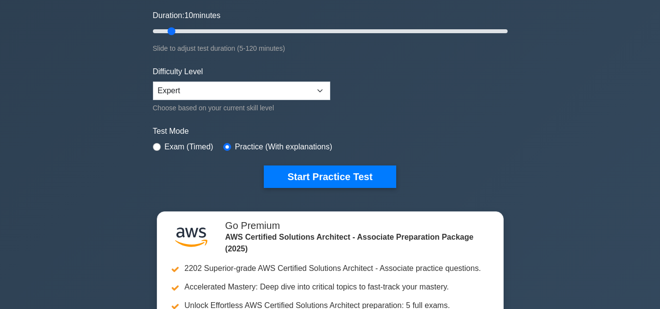
scroll to position [195, 0]
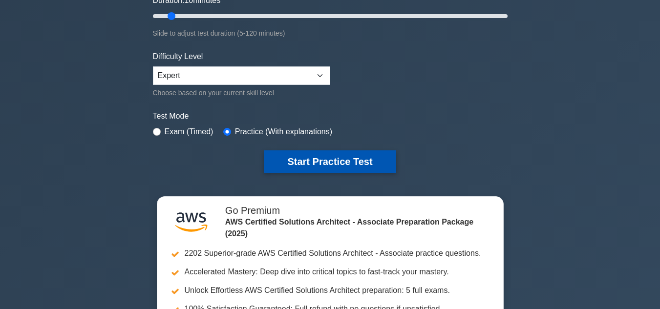
click at [294, 163] on button "Start Practice Test" at bounding box center [330, 162] width 132 height 22
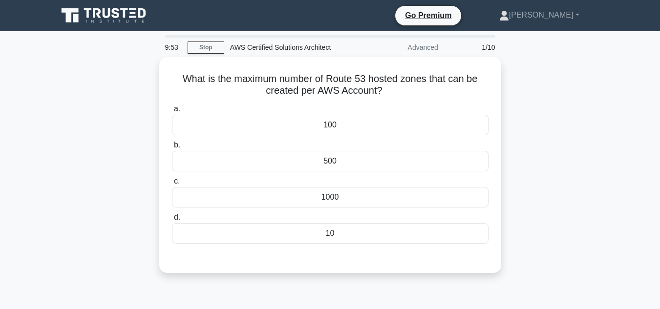
click at [294, 163] on div "500" at bounding box center [330, 161] width 317 height 21
click at [172, 149] on input "b. 500" at bounding box center [172, 145] width 0 height 6
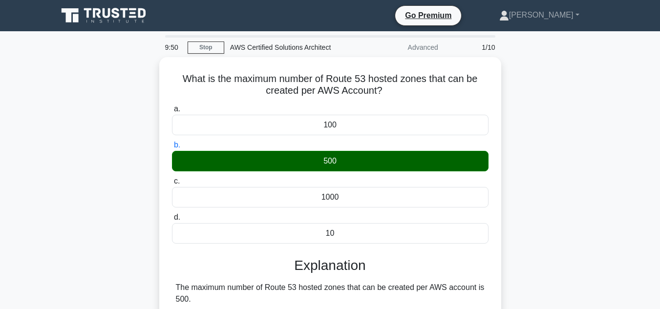
click at [510, 249] on div "What is the maximum number of Route 53 hosted zones that can be created per AWS…" at bounding box center [330, 222] width 557 height 330
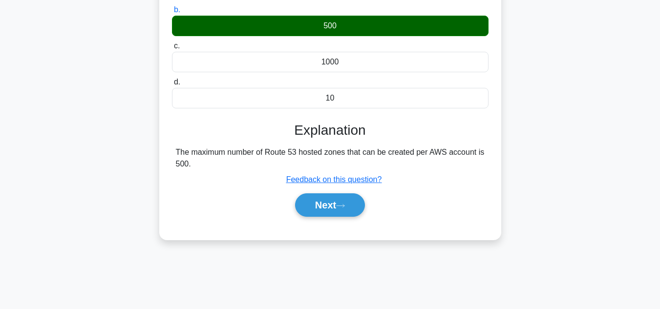
scroll to position [137, 0]
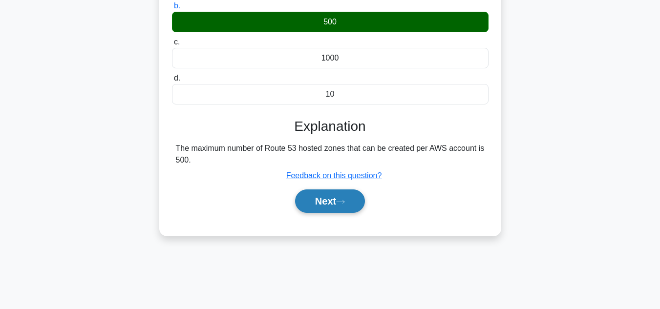
click at [338, 203] on button "Next" at bounding box center [330, 201] width 70 height 23
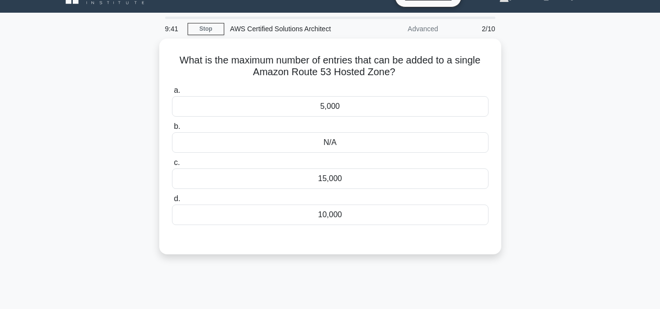
scroll to position [20, 0]
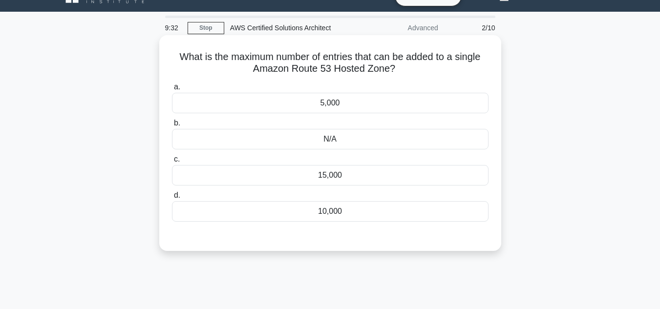
click at [344, 135] on div "N/A" at bounding box center [330, 139] width 317 height 21
click at [172, 127] on input "b. N/A" at bounding box center [172, 123] width 0 height 6
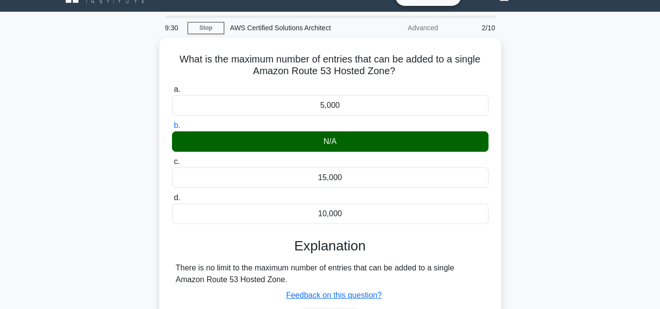
click at [548, 201] on div "What is the maximum number of entries that can be added to a single Amazon Rout…" at bounding box center [330, 203] width 557 height 330
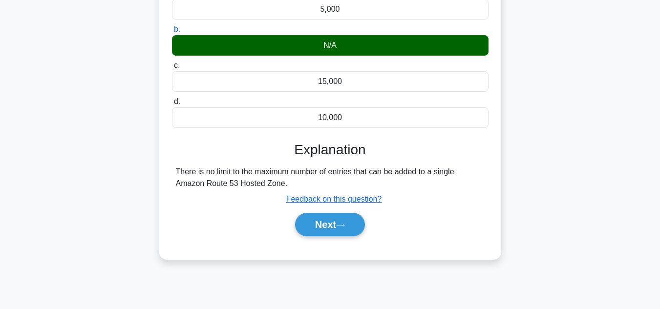
scroll to position [117, 0]
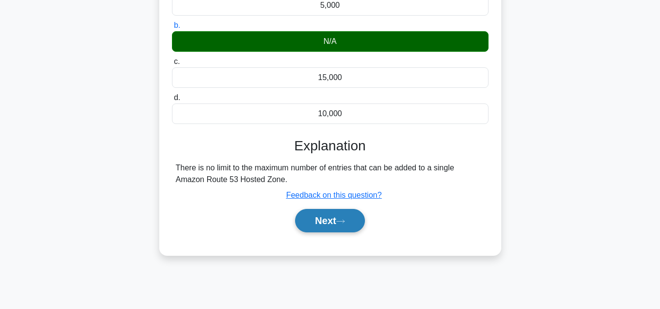
click at [334, 218] on button "Next" at bounding box center [330, 220] width 70 height 23
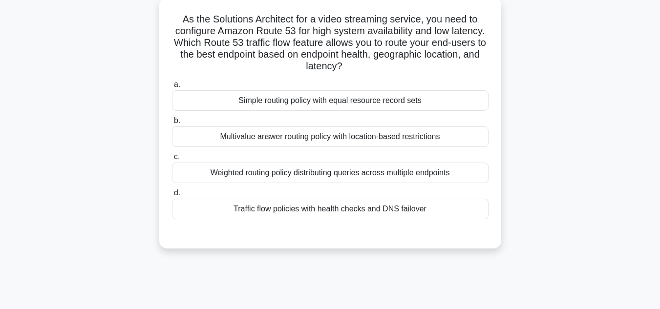
scroll to position [59, 0]
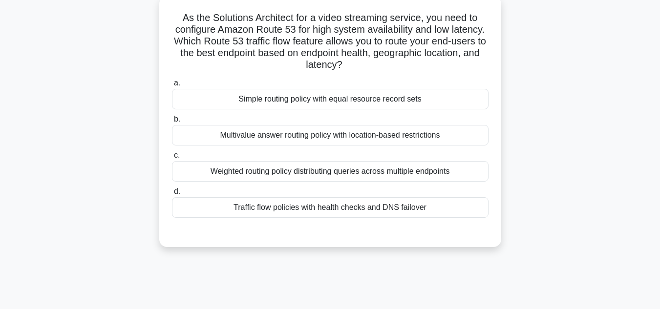
click at [447, 200] on div "Traffic flow policies with health checks and DNS failover" at bounding box center [330, 207] width 317 height 21
click at [172, 195] on input "d. Traffic flow policies with health checks and DNS failover" at bounding box center [172, 192] width 0 height 6
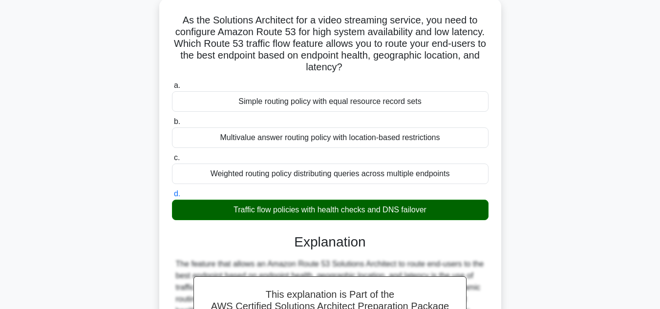
click at [548, 204] on div "As the Solutions Architect for a video streaming service, you need to configure…" at bounding box center [330, 263] width 557 height 529
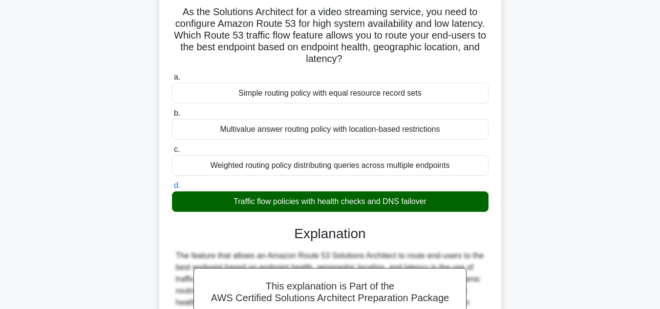
scroll to position [0, 0]
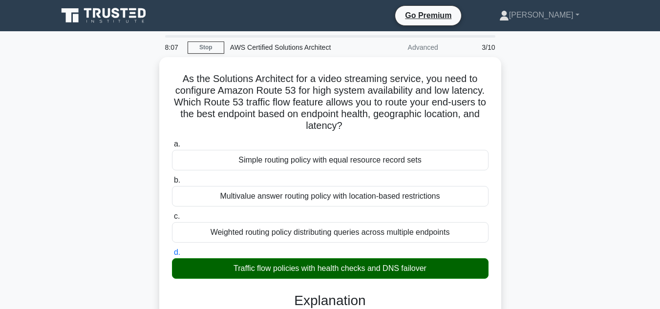
drag, startPoint x: 372, startPoint y: 126, endPoint x: 132, endPoint y: 76, distance: 245.5
copy h5 "As the Solutions Architect for a video streaming service, you need to configure…"
